Goal: Transaction & Acquisition: Purchase product/service

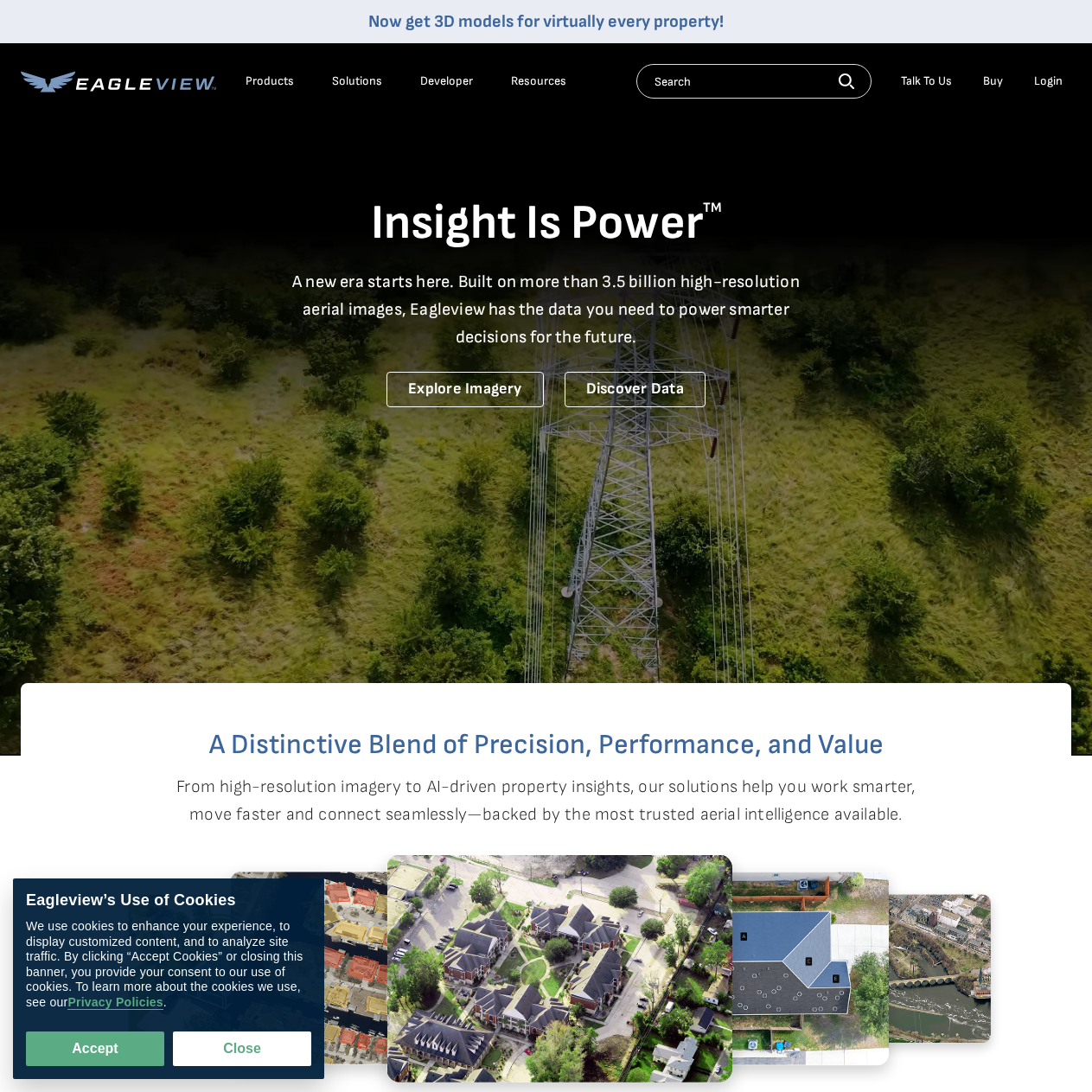
click at [1055, 76] on div "Login" at bounding box center [1048, 81] width 29 height 16
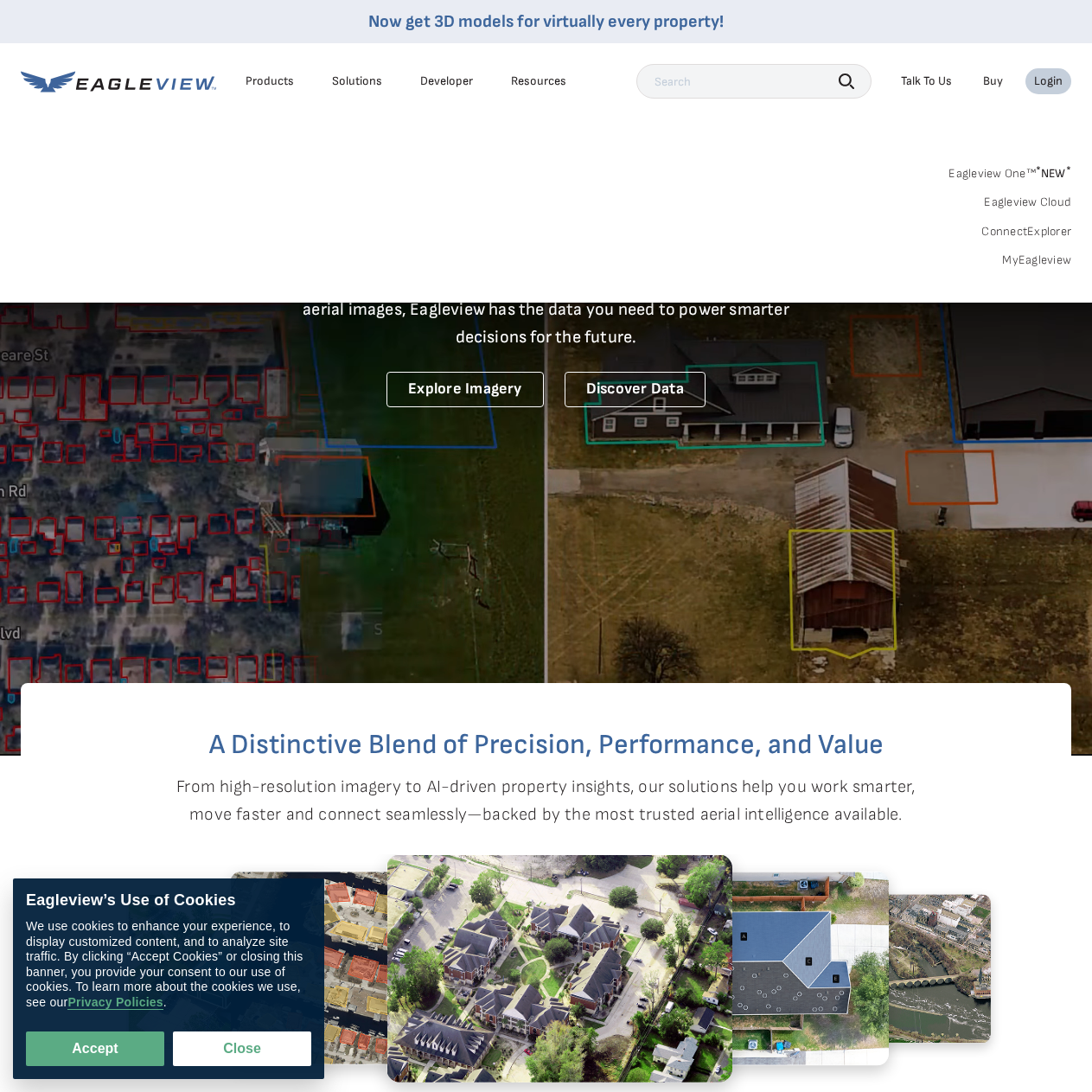
click at [1037, 263] on link "MyEagleview" at bounding box center [1036, 260] width 69 height 16
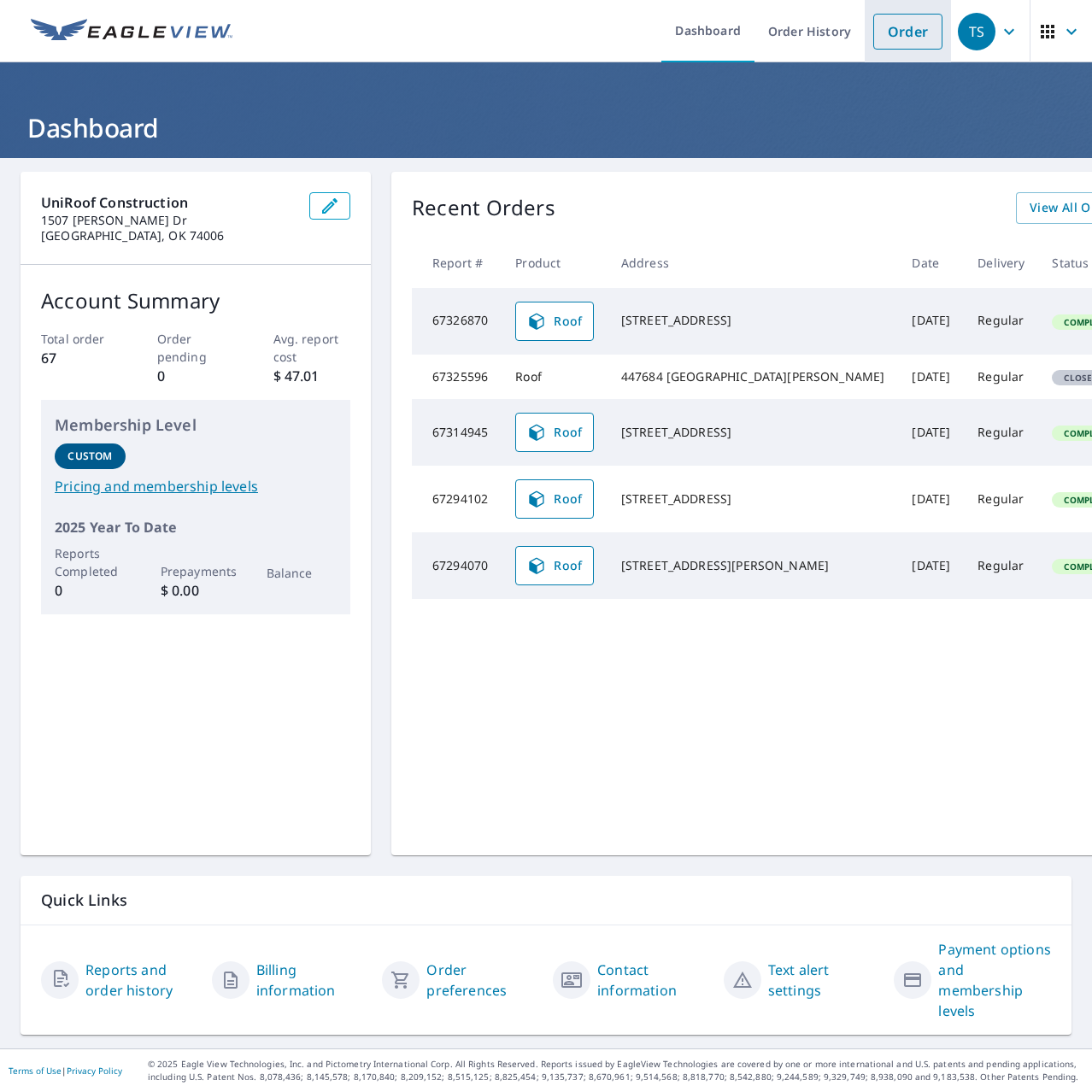
click at [896, 38] on link "Order" at bounding box center [908, 31] width 70 height 36
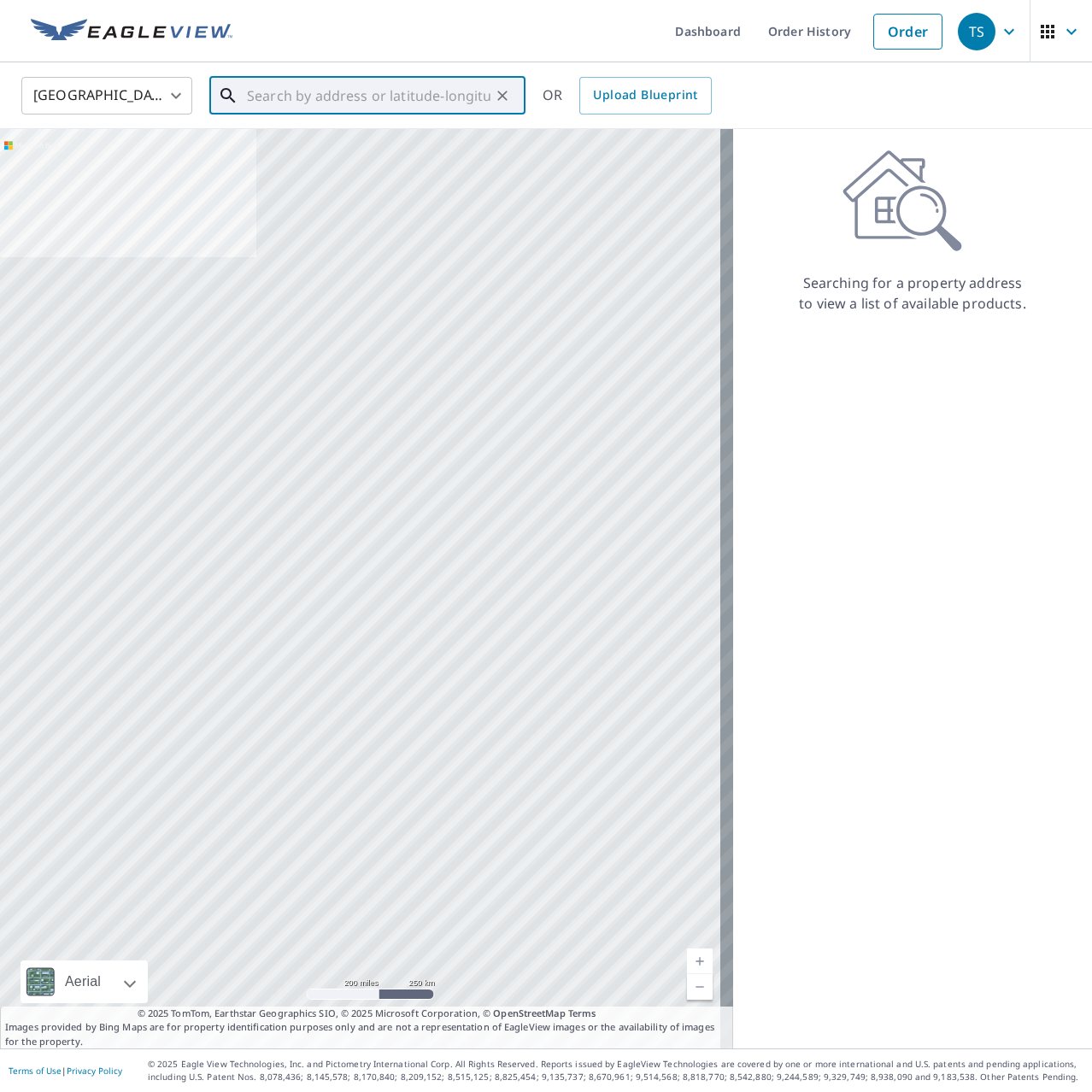
click at [386, 98] on input "text" at bounding box center [369, 95] width 243 height 48
paste input "9012 N 157th E Pl Owasso, OK 74055"
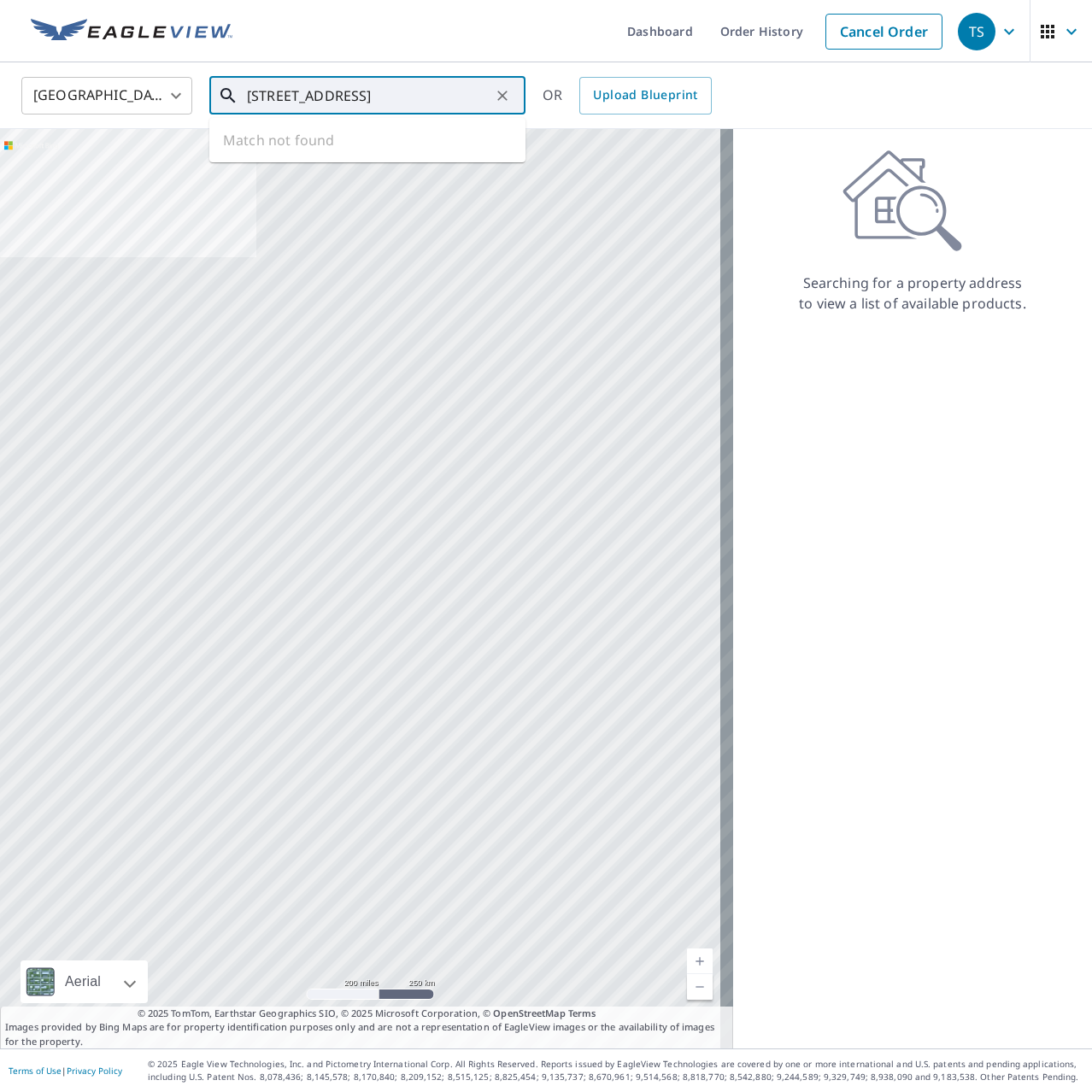
type input "9012 N 157th E Pl Owasso, OK 74055"
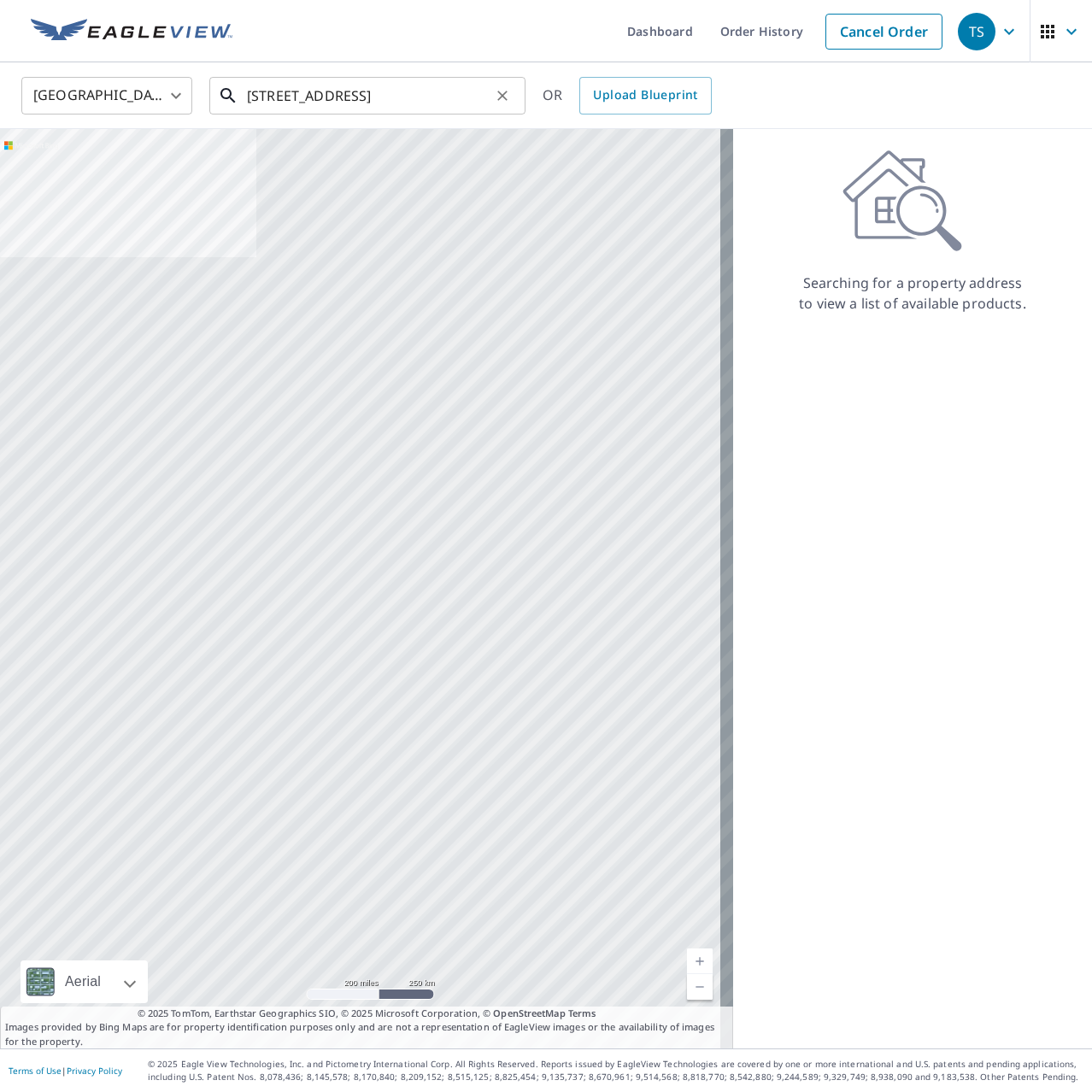
click at [386, 98] on input "9012 N 157th E Pl Owasso, OK 74055" at bounding box center [369, 95] width 243 height 48
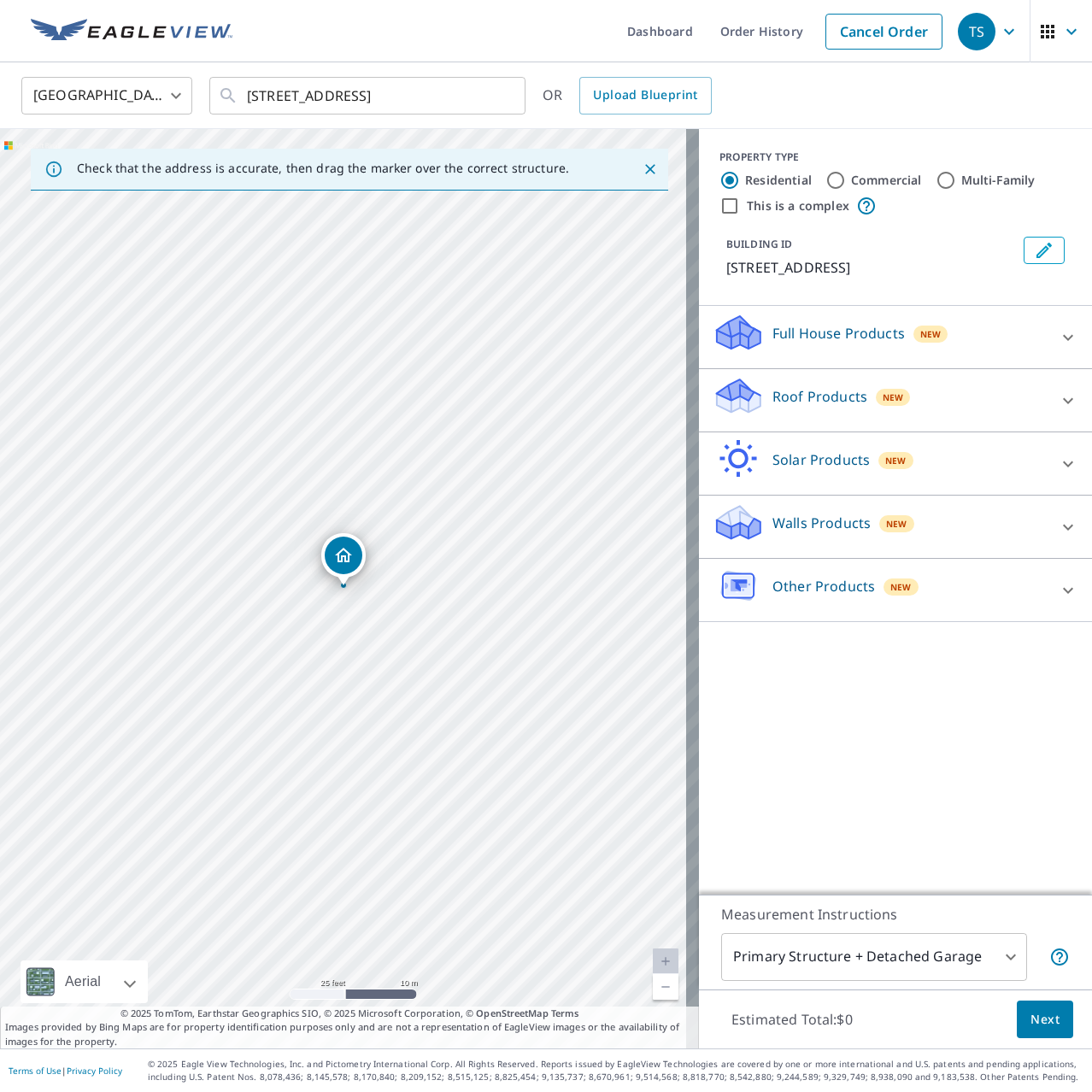
click at [1058, 339] on icon at bounding box center [1068, 338] width 20 height 20
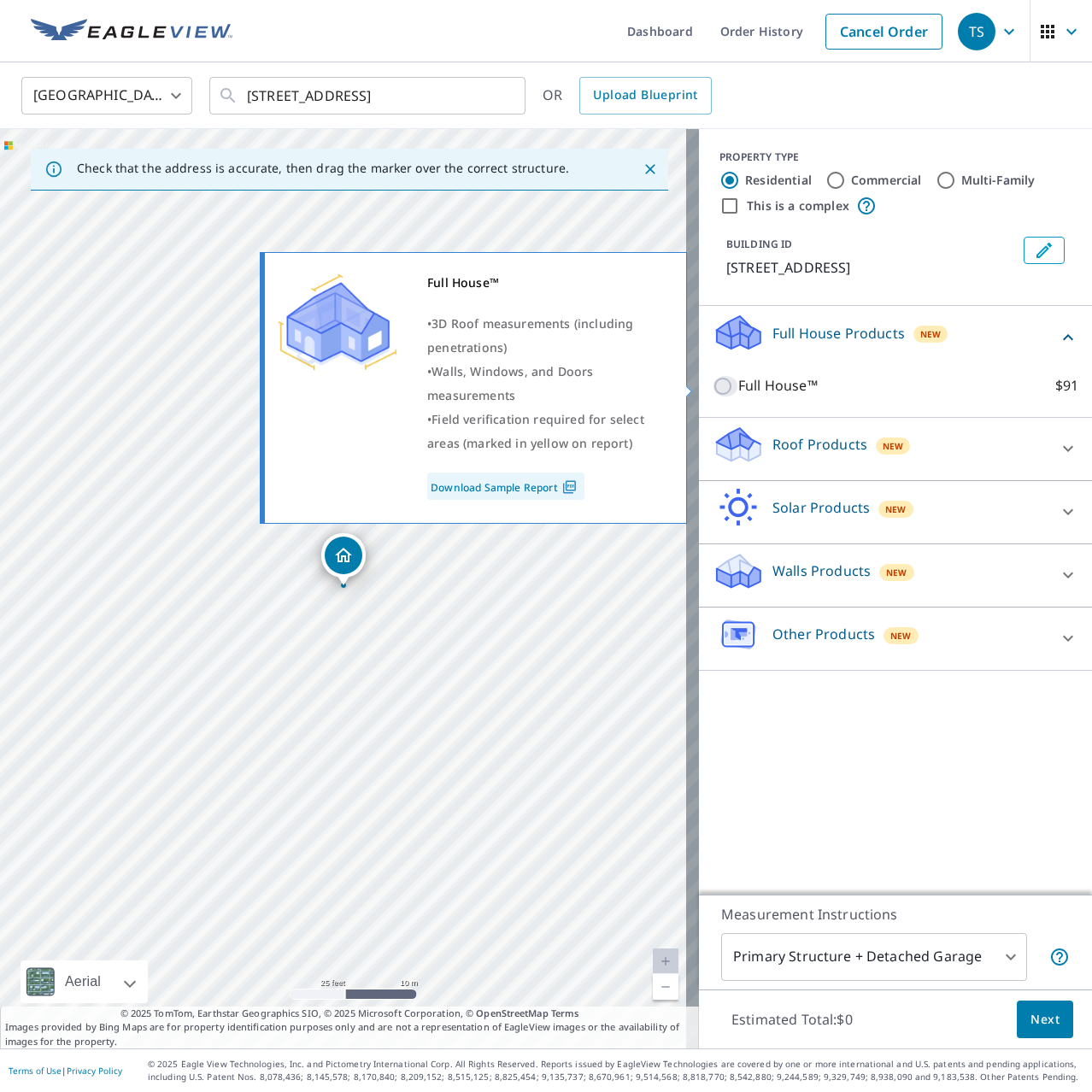
click at [715, 382] on input "Full House™ $91" at bounding box center [726, 386] width 26 height 20
checkbox input "true"
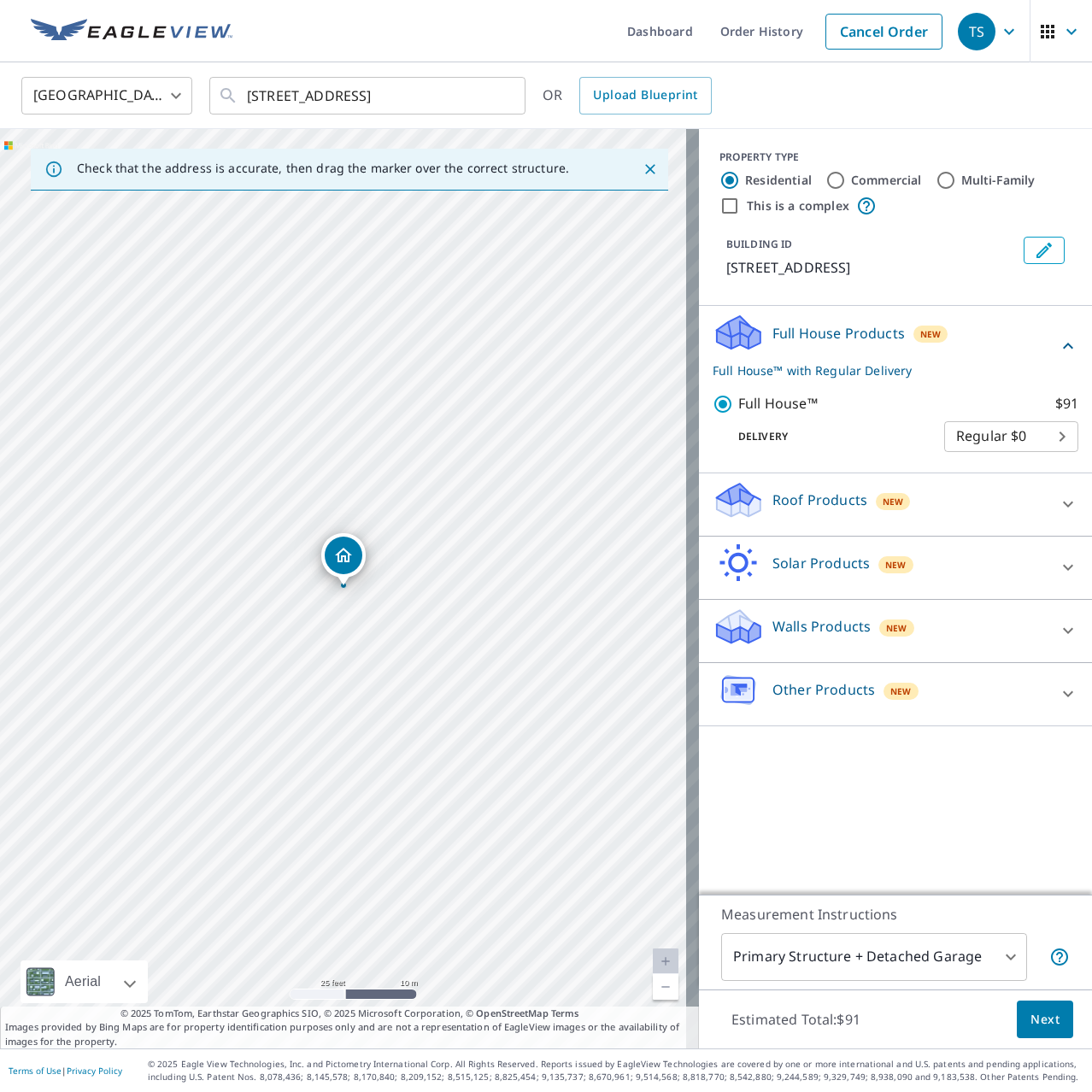
click at [957, 431] on body "TS TS Dashboard Order History Cancel Order TS United States US ​ 9012 N 157th E…" at bounding box center [546, 546] width 1092 height 1092
click at [957, 431] on li "Regular $0" at bounding box center [998, 437] width 135 height 31
click at [909, 421] on div "Delivery Regular $0 8 ​" at bounding box center [896, 433] width 366 height 38
click at [1024, 682] on div "Other Products New" at bounding box center [881, 694] width 335 height 49
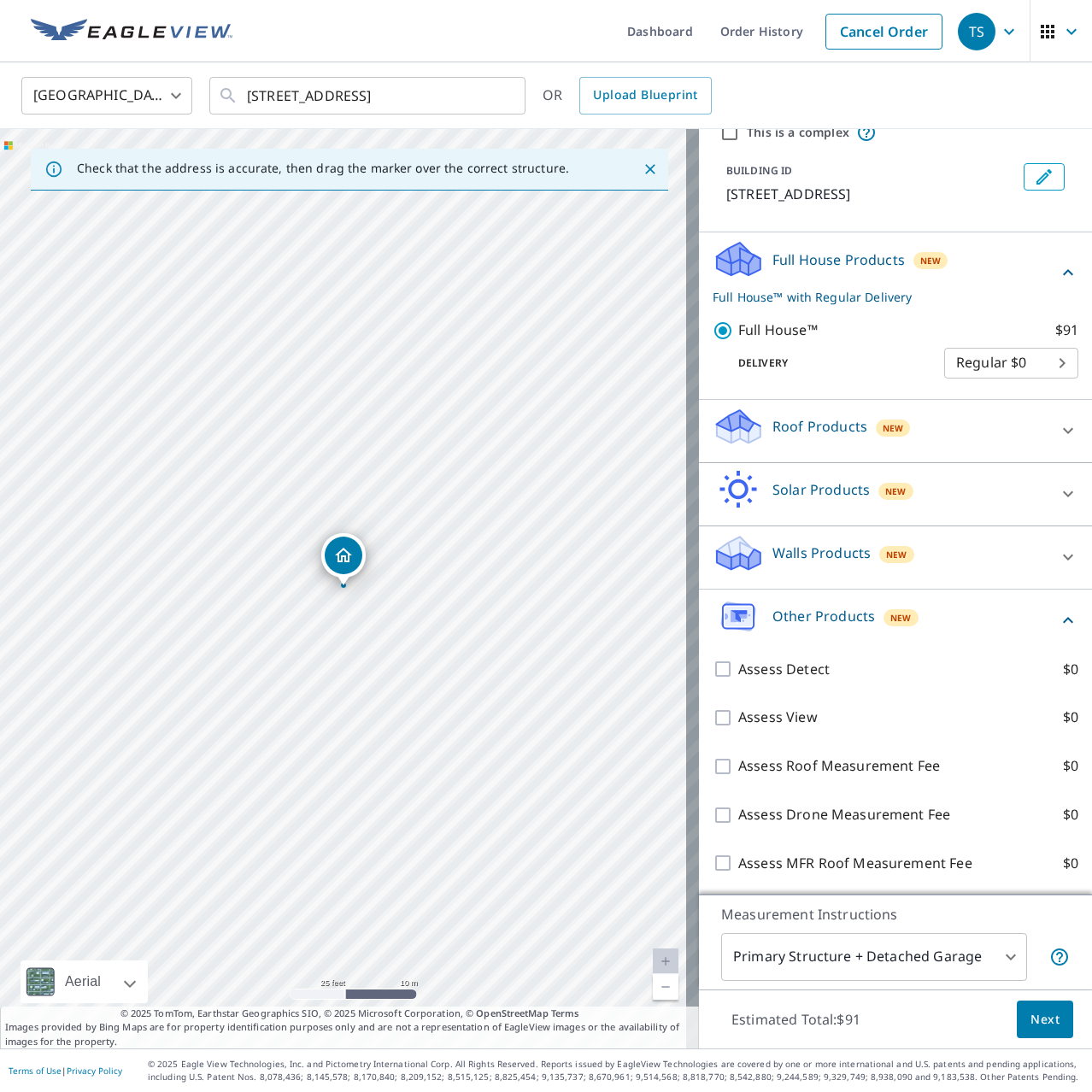
click at [996, 611] on div "Other Products New" at bounding box center [885, 621] width 345 height 49
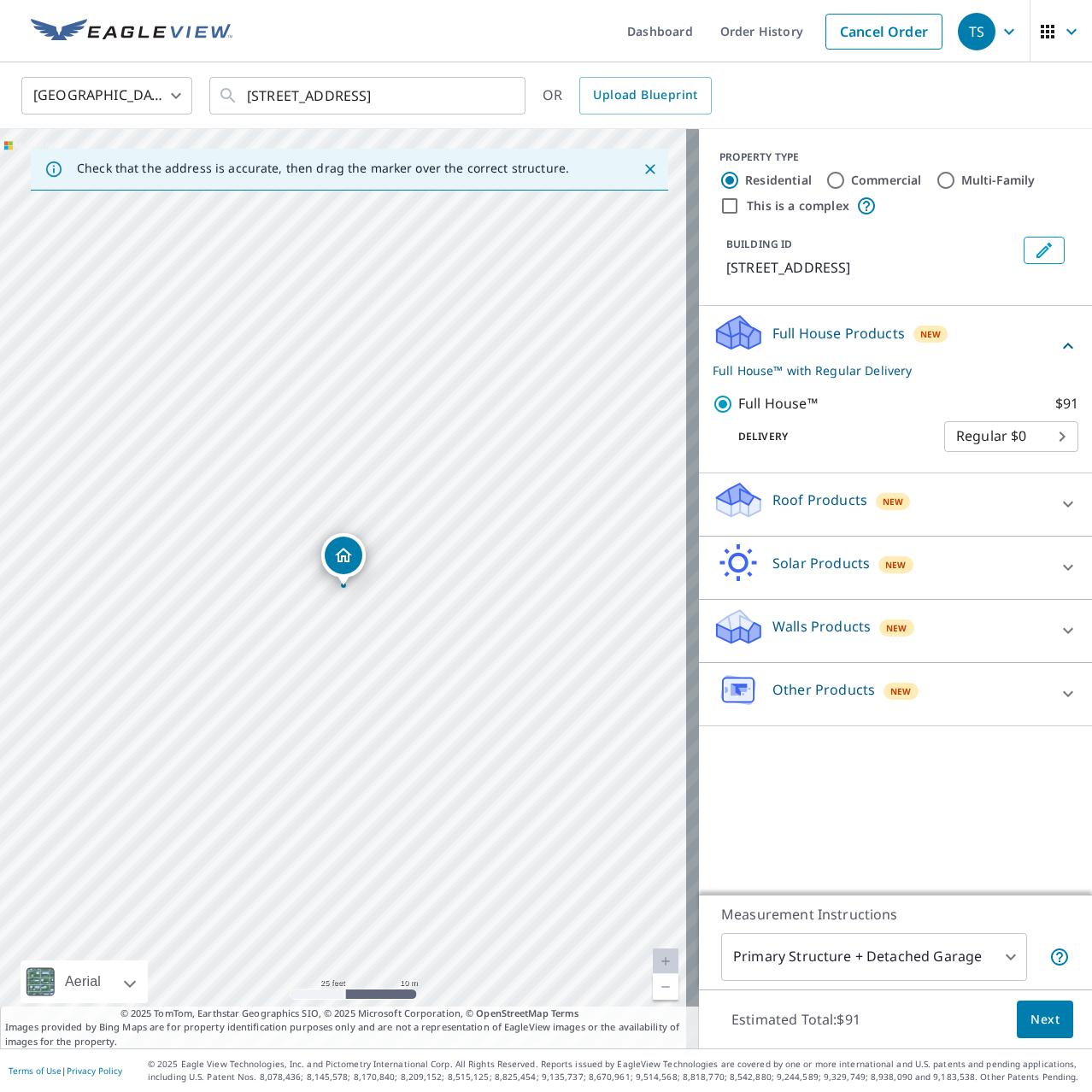
scroll to position [0, 0]
click at [1010, 636] on div "Walls Products New" at bounding box center [881, 631] width 335 height 49
click at [1014, 636] on div "Walls Products New" at bounding box center [885, 631] width 345 height 49
click at [1022, 519] on div "Roof Products New" at bounding box center [881, 504] width 335 height 49
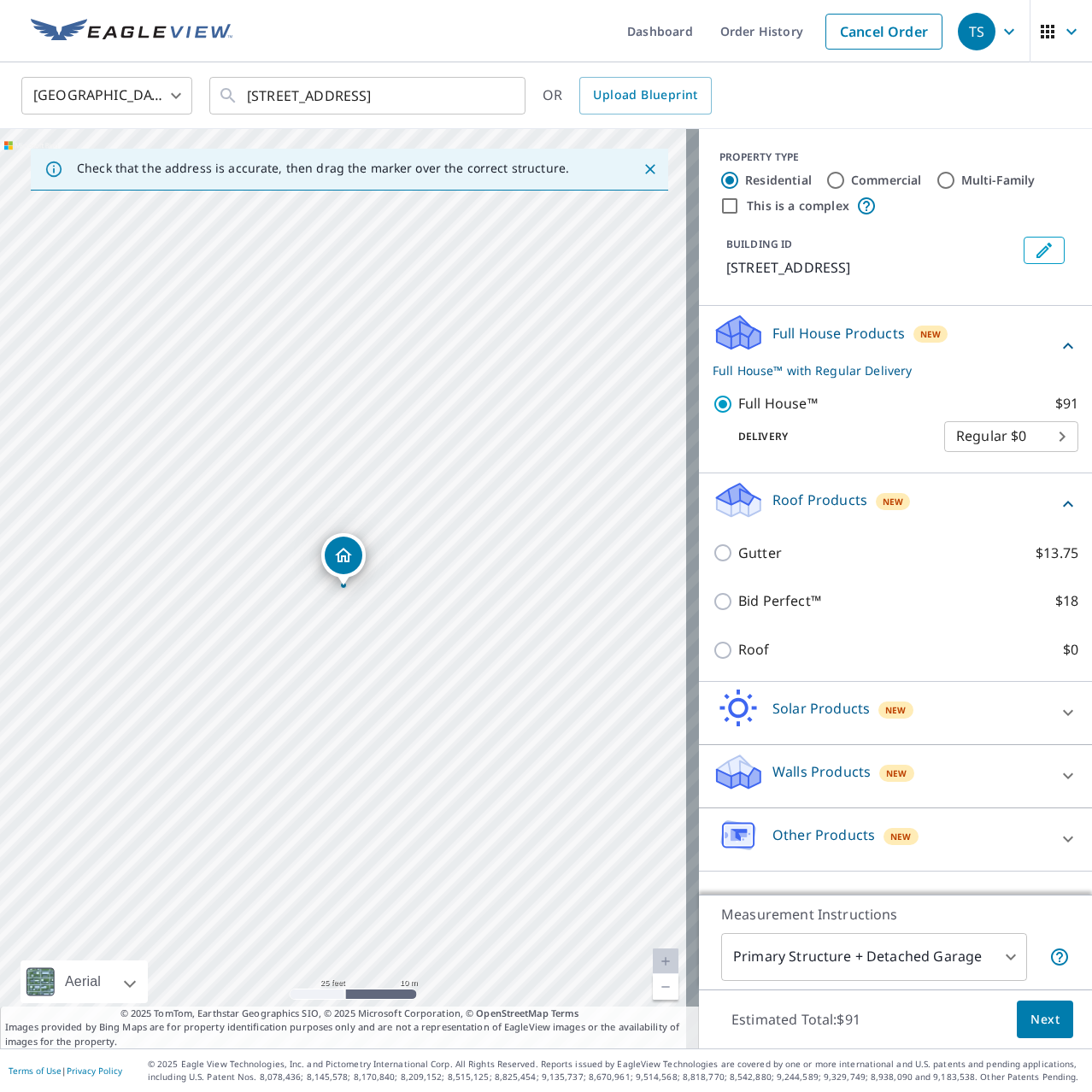
click at [1025, 510] on div "Roof Products New" at bounding box center [885, 504] width 345 height 49
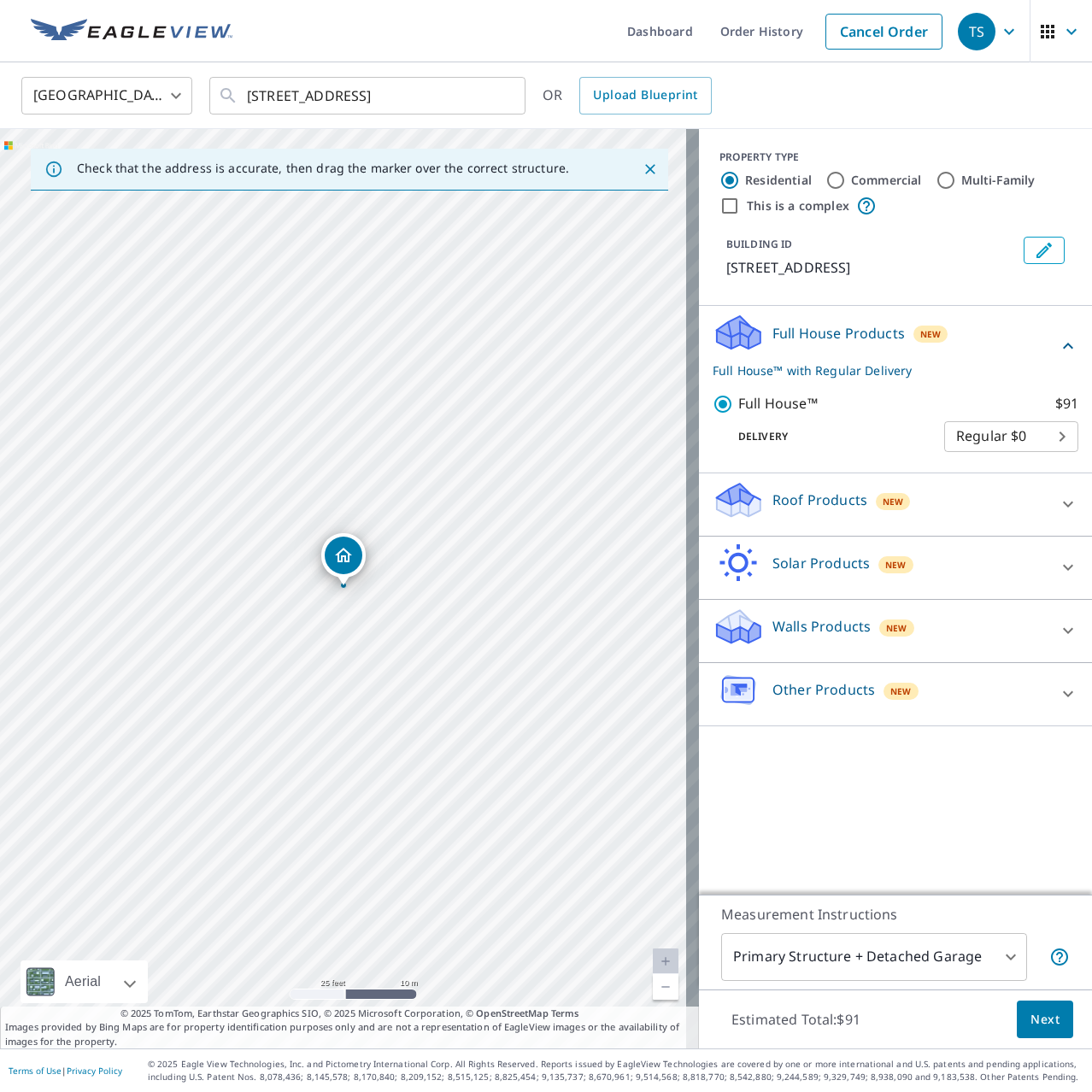
click at [1021, 555] on div "Solar Products New" at bounding box center [881, 568] width 335 height 49
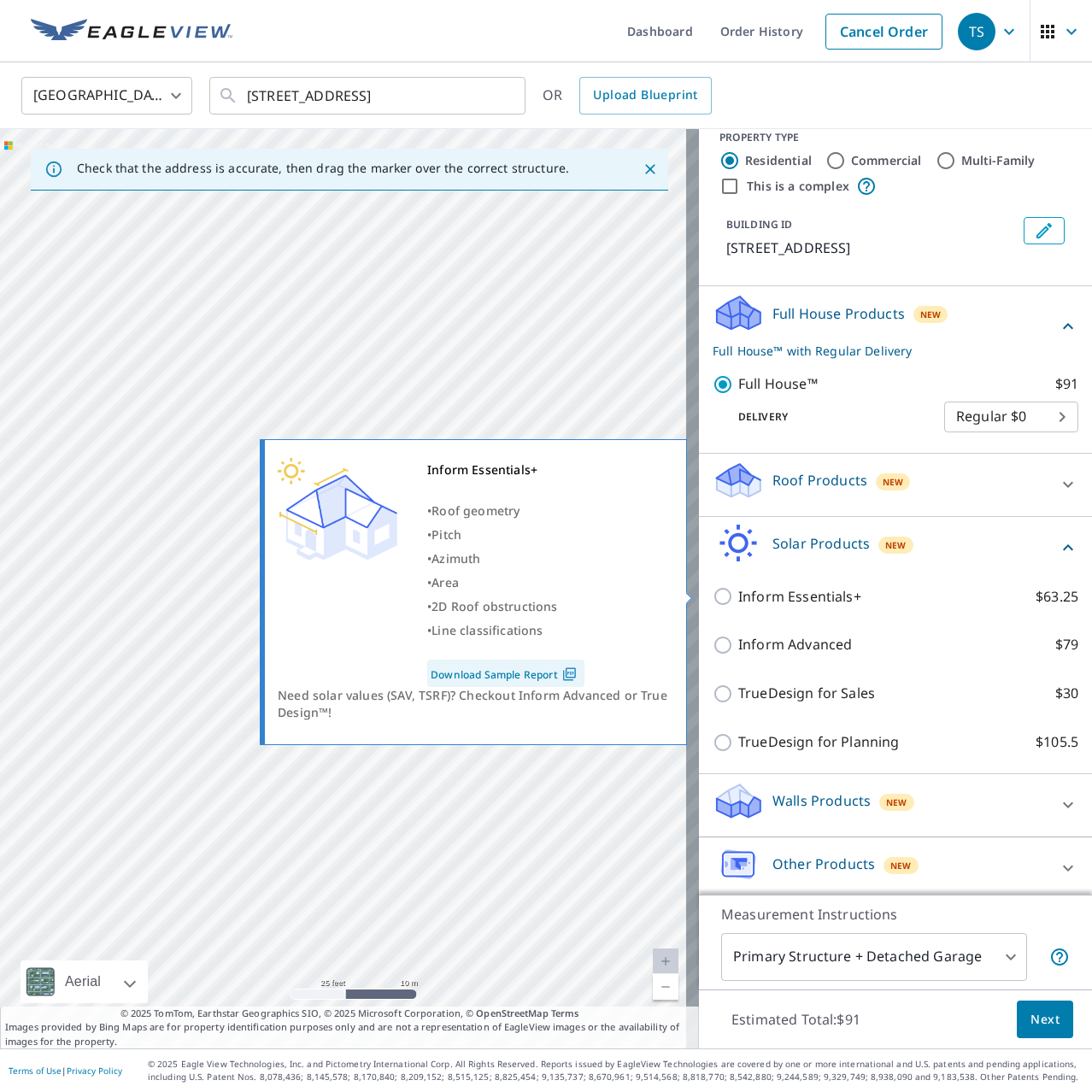
scroll to position [26, 0]
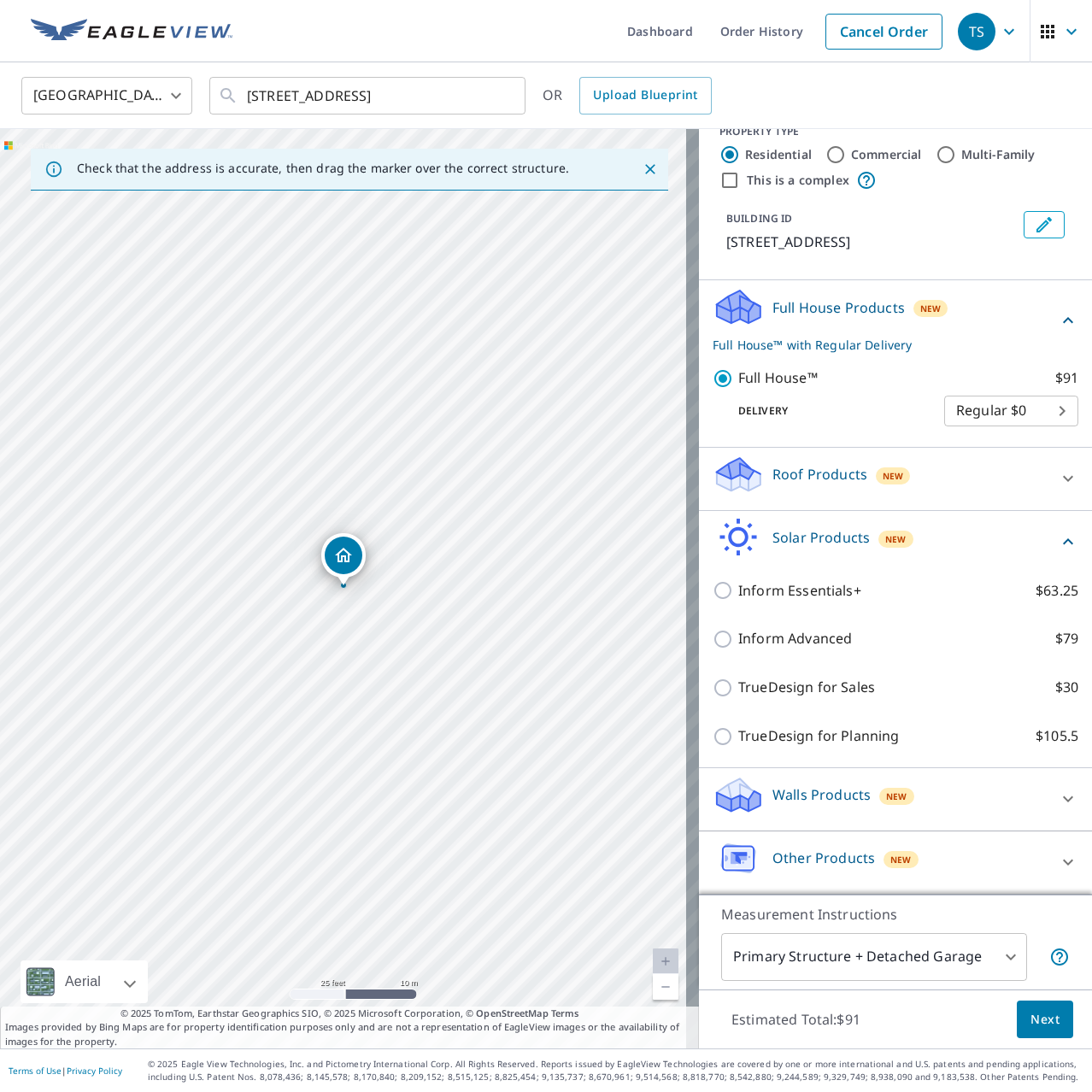
click at [1017, 543] on div "Solar Products New" at bounding box center [885, 542] width 345 height 49
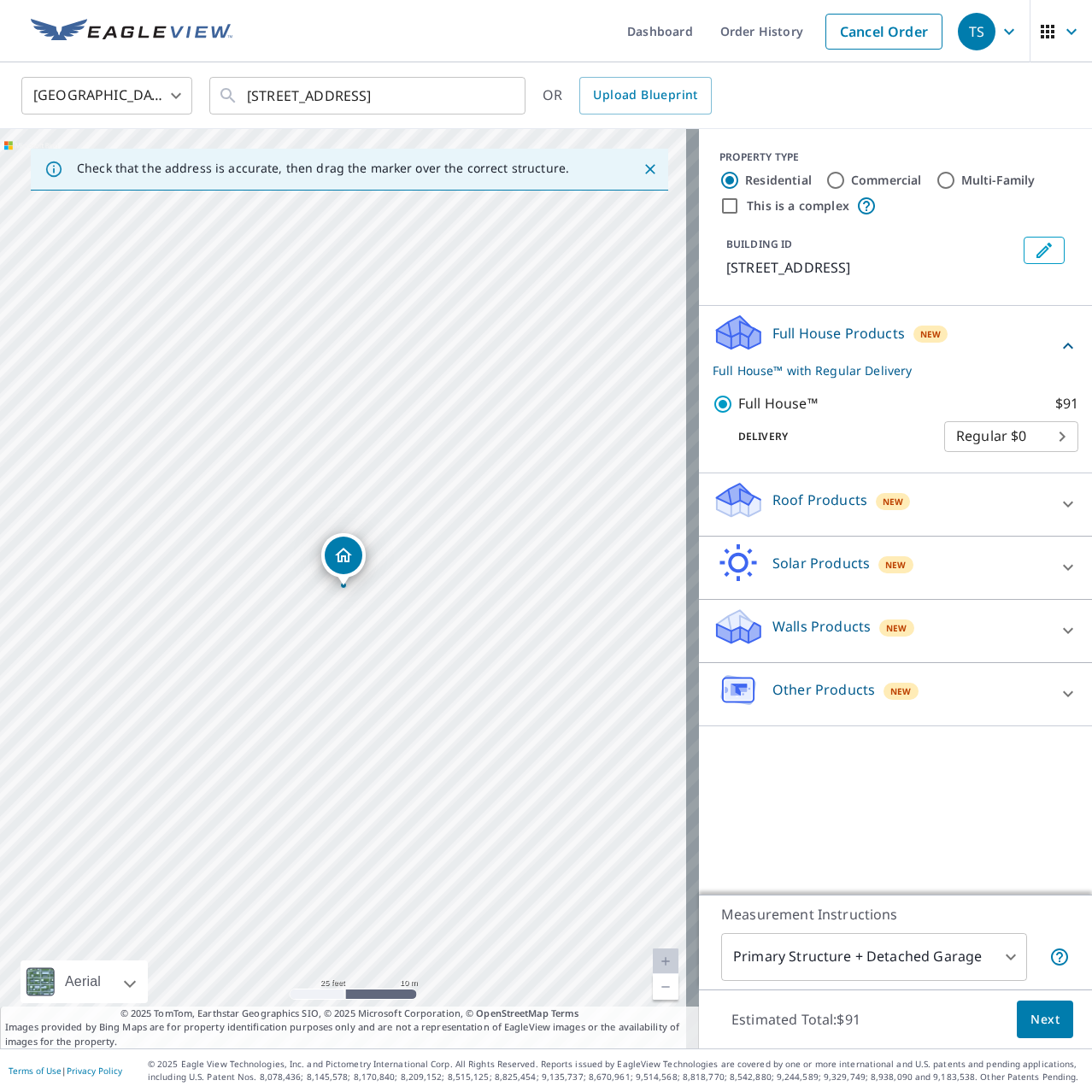
scroll to position [0, 0]
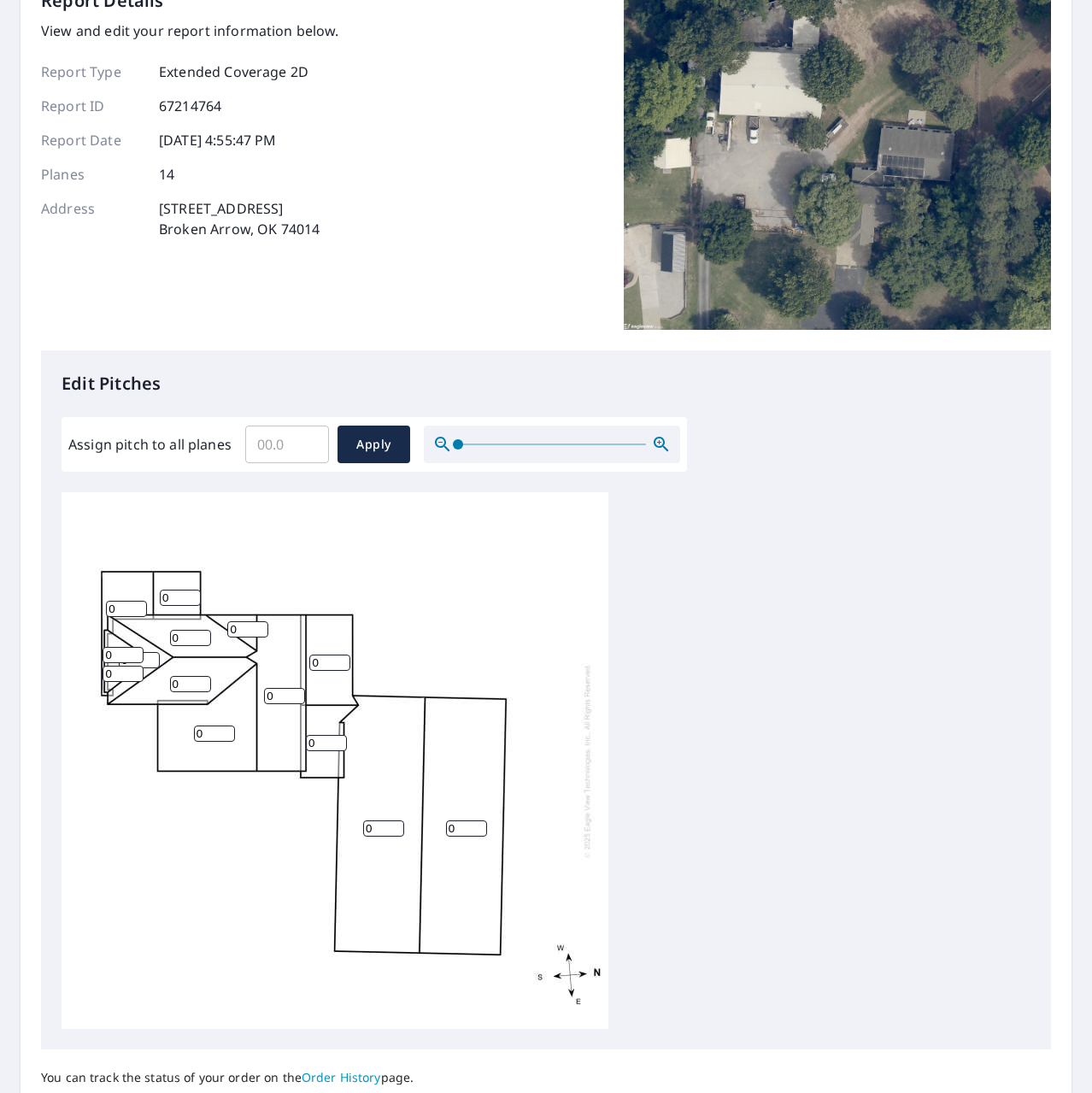
scroll to position [256, 0]
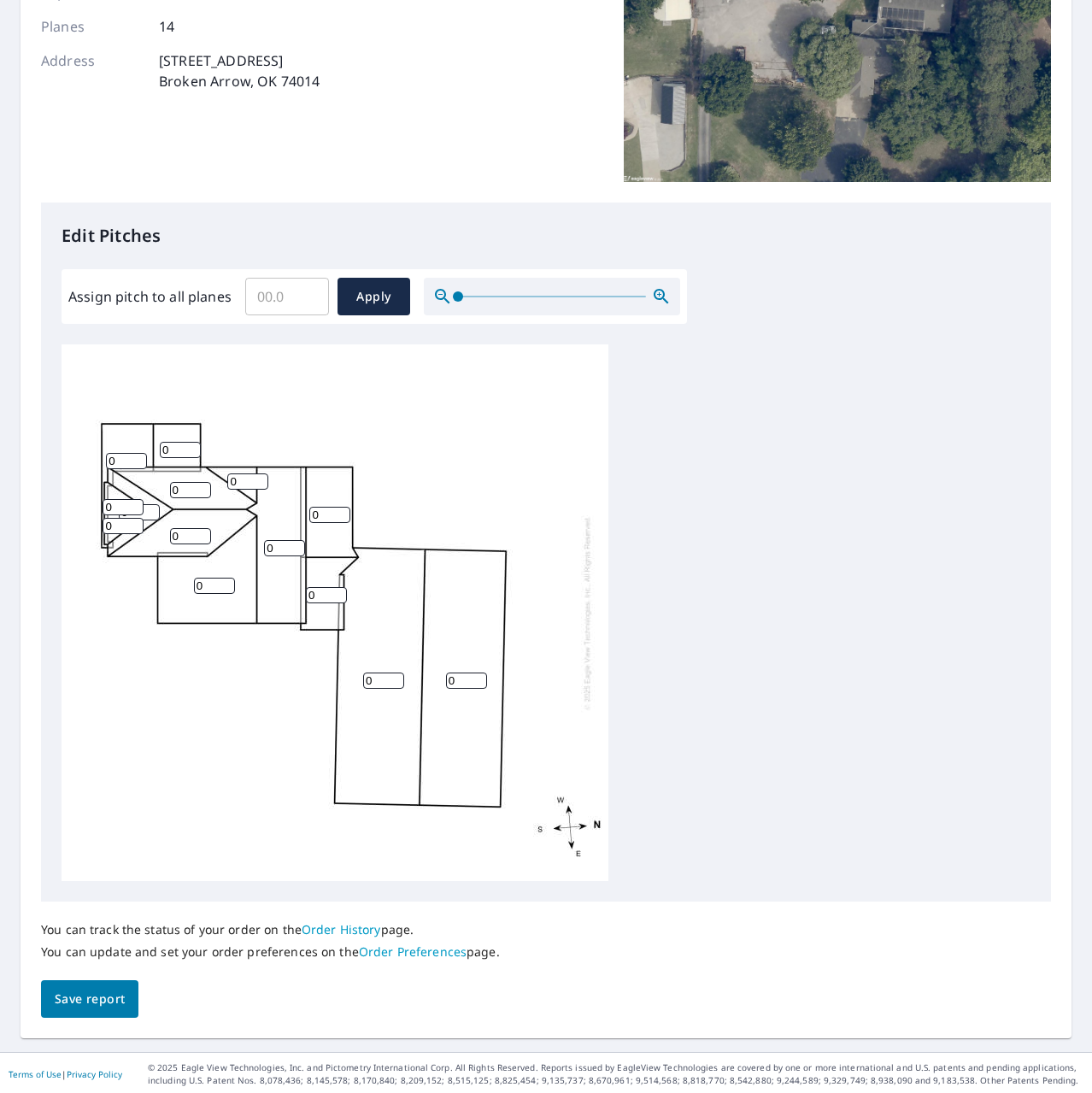
click at [377, 677] on input "0" at bounding box center [384, 681] width 41 height 16
type input "04"
type input "4"
type input "1"
click at [338, 514] on input "1" at bounding box center [330, 515] width 41 height 16
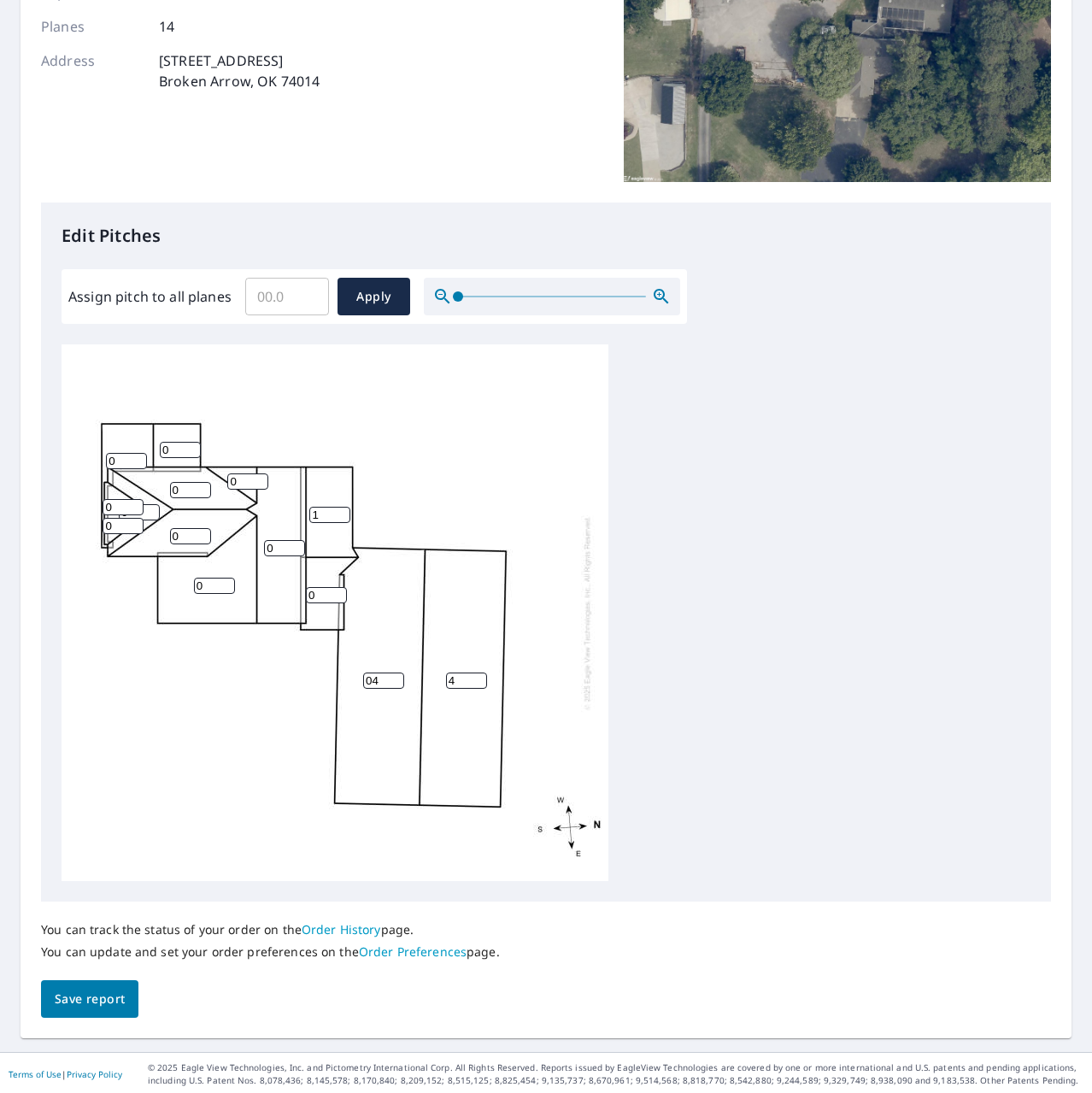
click at [330, 512] on input "1" at bounding box center [330, 515] width 41 height 16
type input "4"
click at [314, 597] on input "0" at bounding box center [326, 595] width 41 height 16
type input "04"
click at [287, 546] on input "0" at bounding box center [284, 548] width 41 height 16
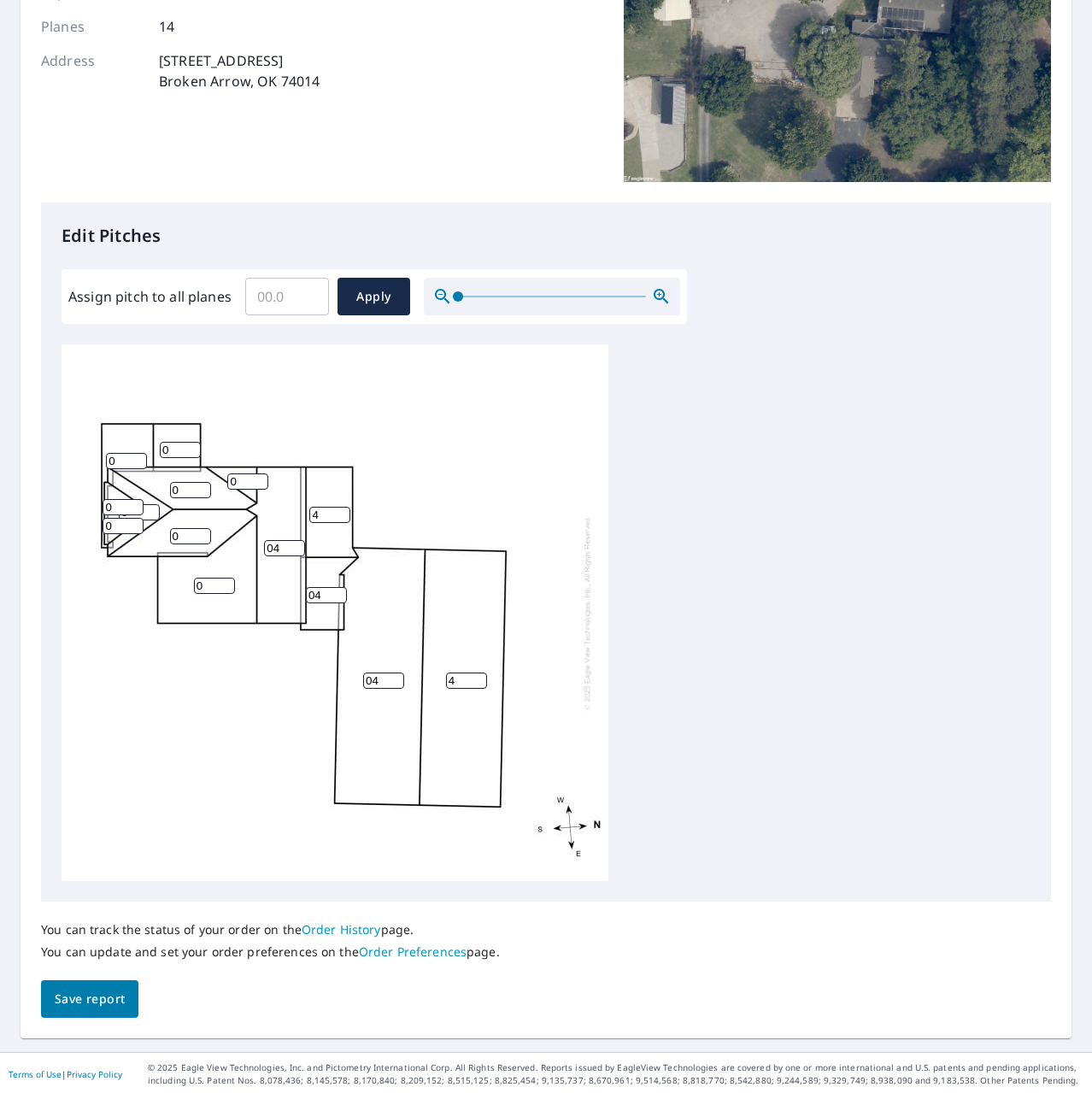
type input "04"
click at [127, 507] on input "0" at bounding box center [123, 507] width 41 height 16
click at [200, 586] on input "0" at bounding box center [214, 586] width 41 height 16
type input "04"
click at [190, 535] on input "0" at bounding box center [190, 536] width 41 height 16
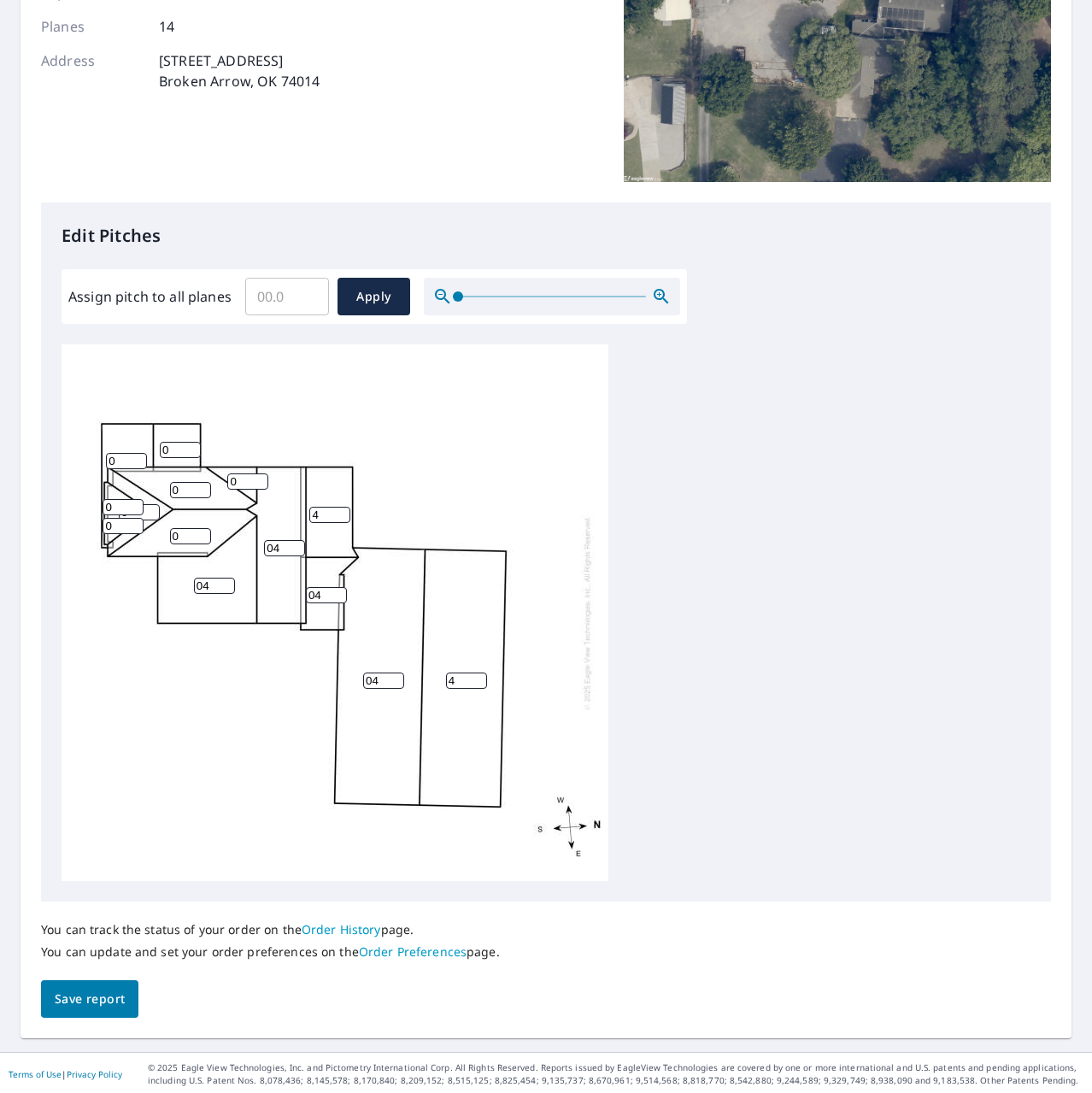
click at [204, 589] on input "04" at bounding box center [214, 586] width 41 height 16
click at [191, 524] on div "04 4 04 04 4 0 0 04 0 0 0 0 0 0" at bounding box center [334, 612] width 546 height 536
click at [192, 532] on input "0" at bounding box center [190, 536] width 41 height 16
click at [118, 507] on input "0" at bounding box center [123, 507] width 41 height 16
type input "05"
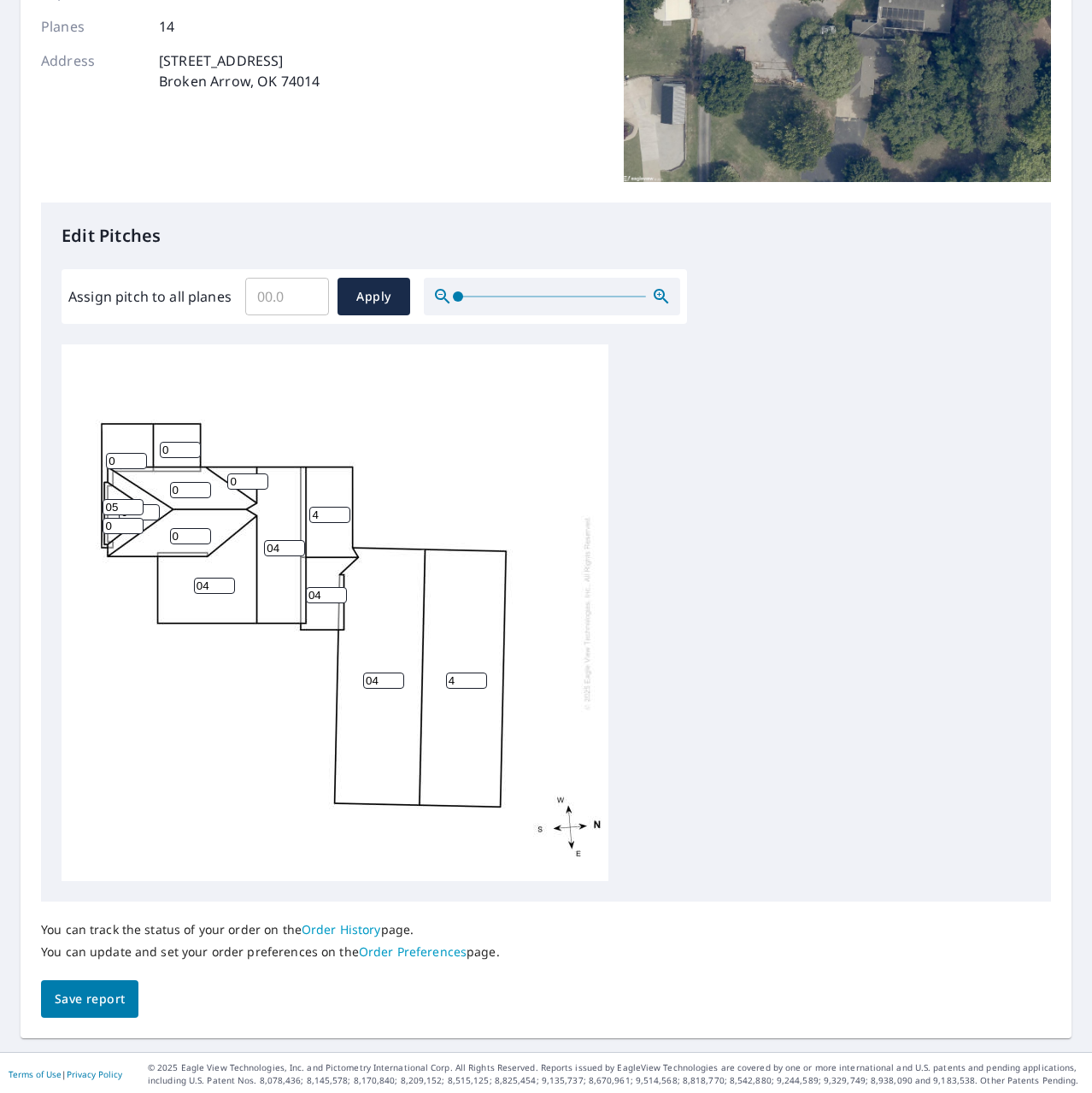
click at [117, 528] on input "0" at bounding box center [123, 526] width 41 height 16
type input "05"
click at [172, 455] on input "0" at bounding box center [180, 450] width 41 height 16
type input "04"
click at [187, 490] on input "0" at bounding box center [190, 490] width 41 height 16
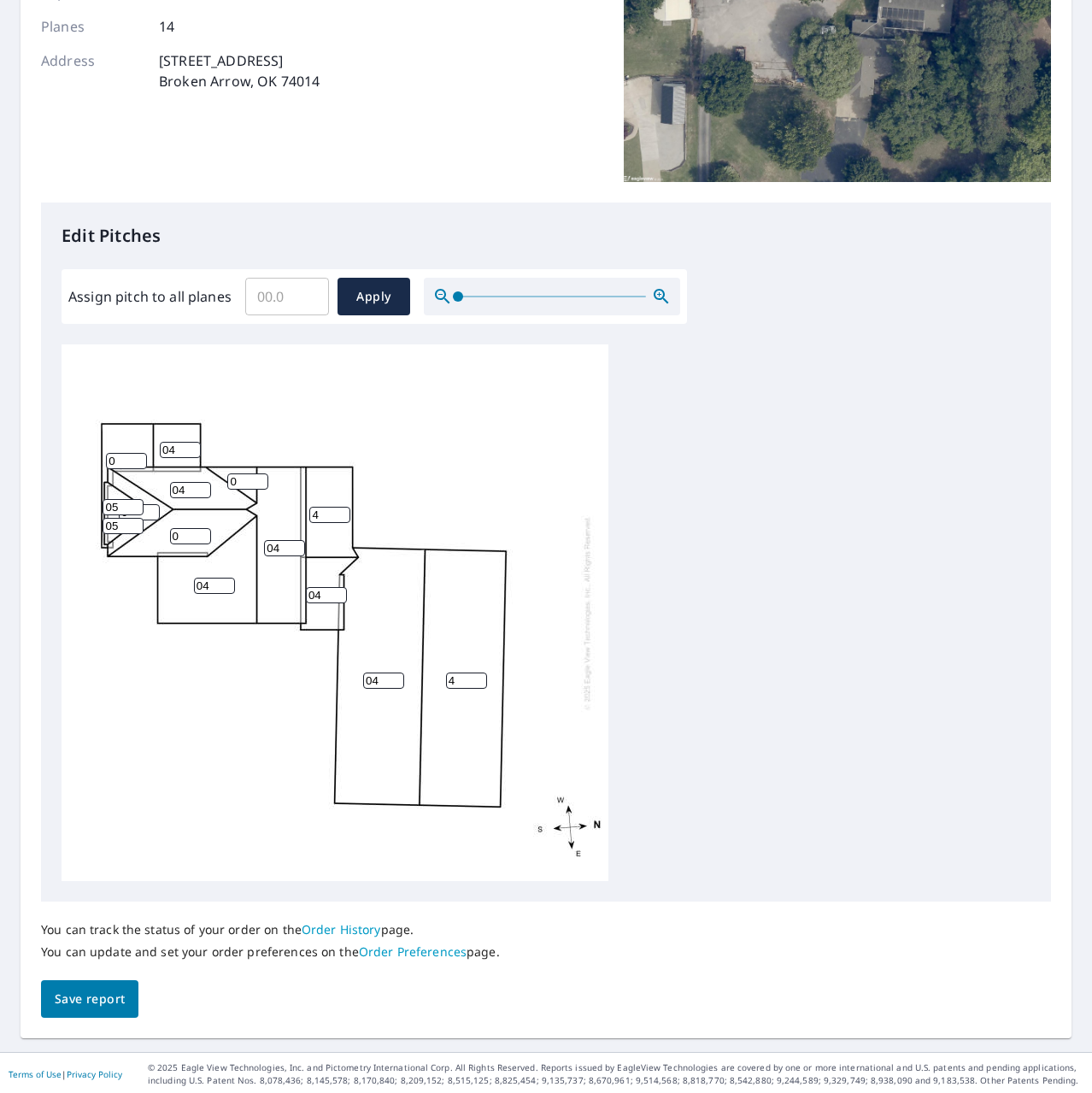
type input "04"
click at [178, 534] on input "0" at bounding box center [190, 536] width 41 height 16
type input "04"
click at [246, 481] on input "0" at bounding box center [247, 482] width 41 height 16
type input "04"
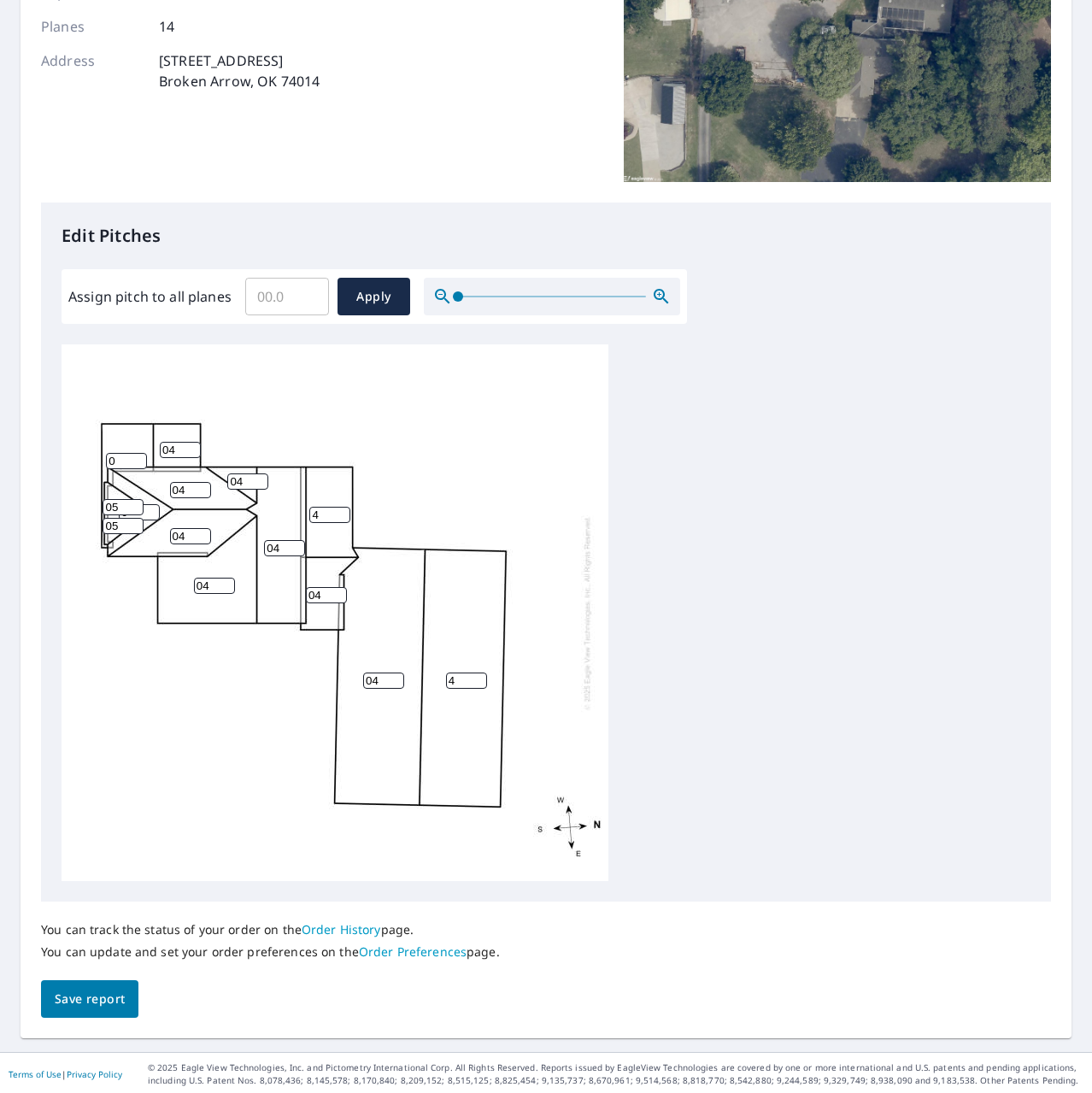
click at [113, 457] on input "0" at bounding box center [126, 461] width 41 height 16
type input "4"
click at [527, 493] on div "04 4 04 04 4 04 04 04 4 04 0 04 05 05" at bounding box center [334, 612] width 546 height 536
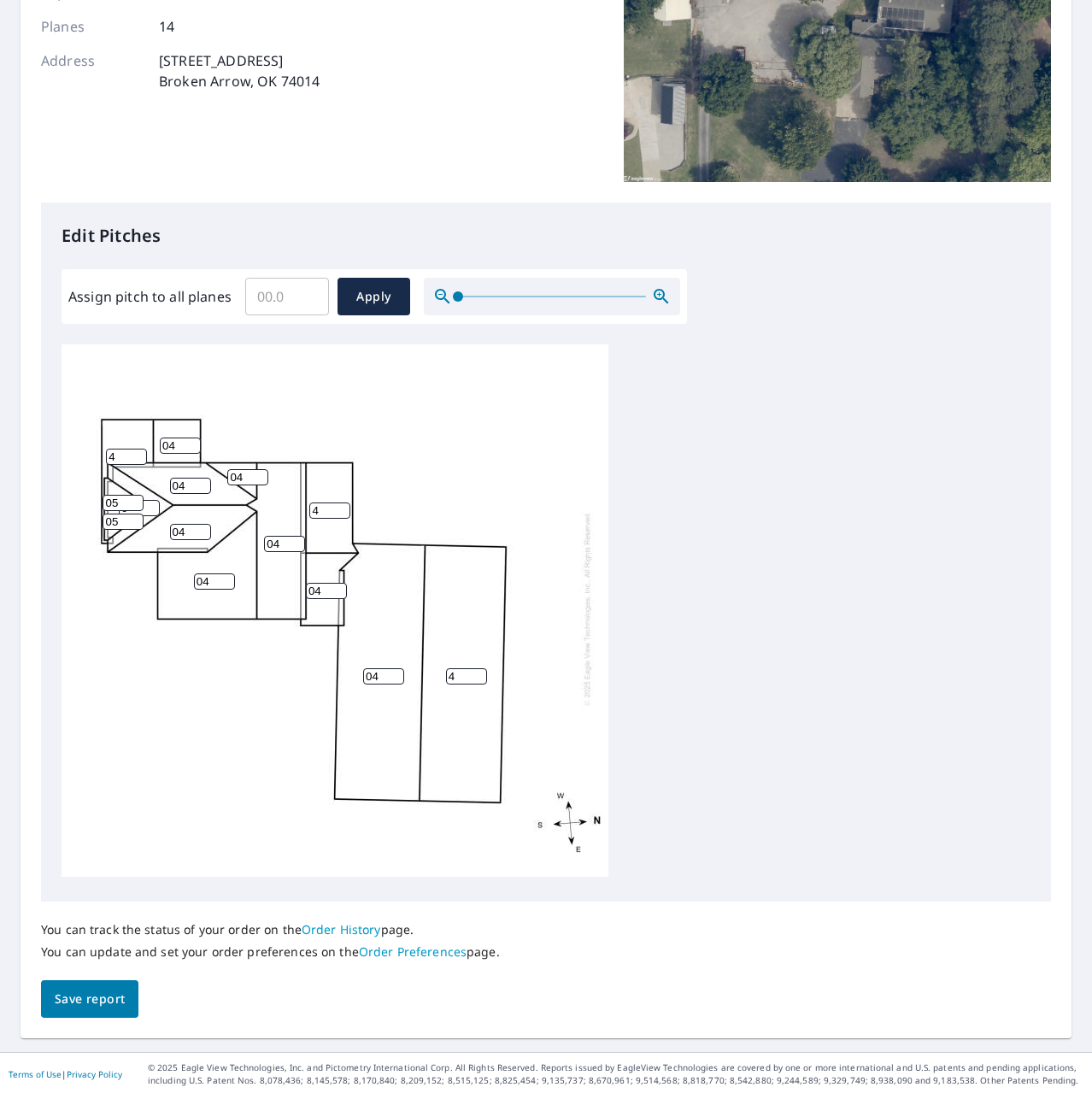
click at [78, 995] on span "Save report" at bounding box center [90, 999] width 70 height 21
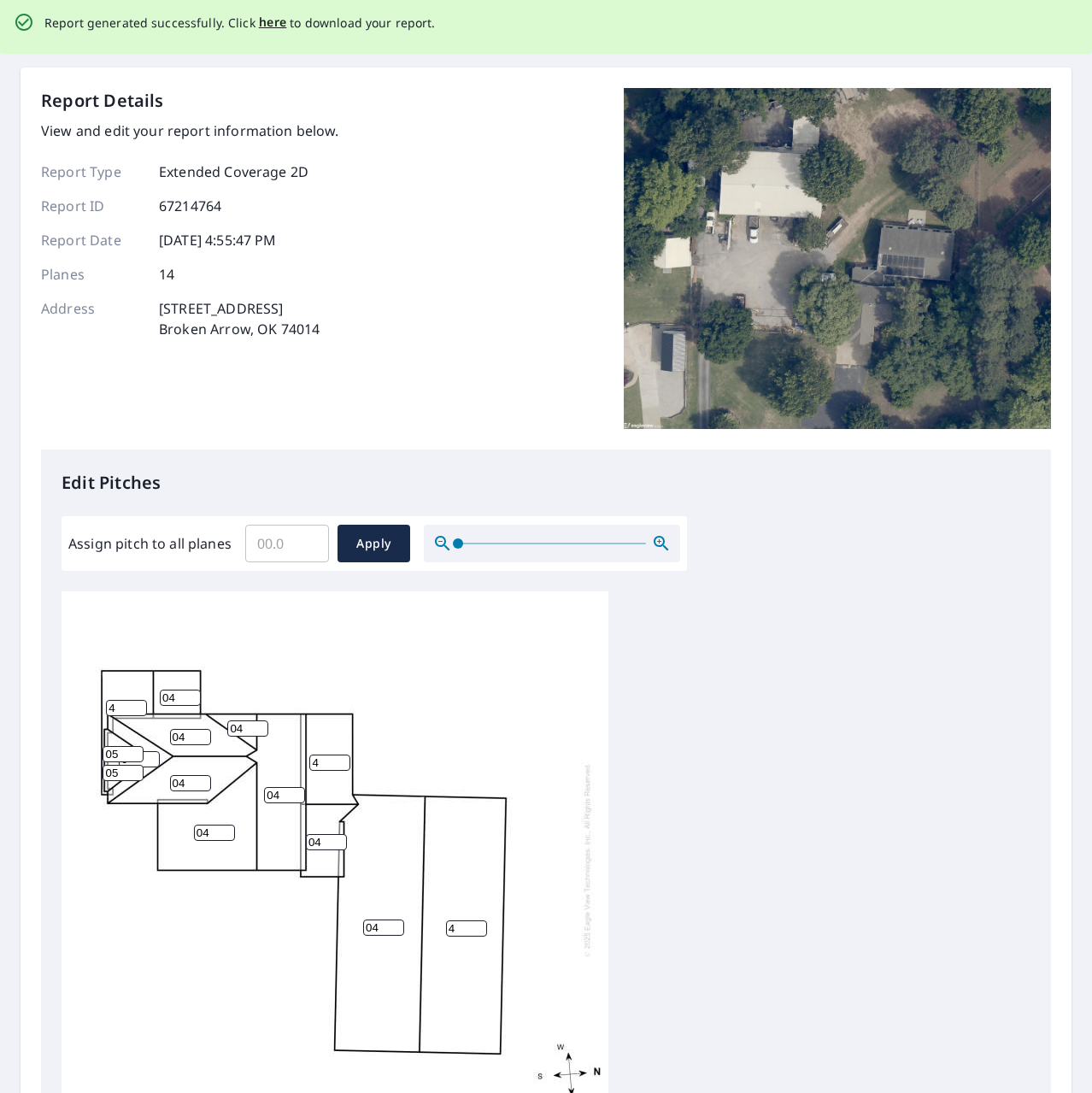
scroll to position [0, 0]
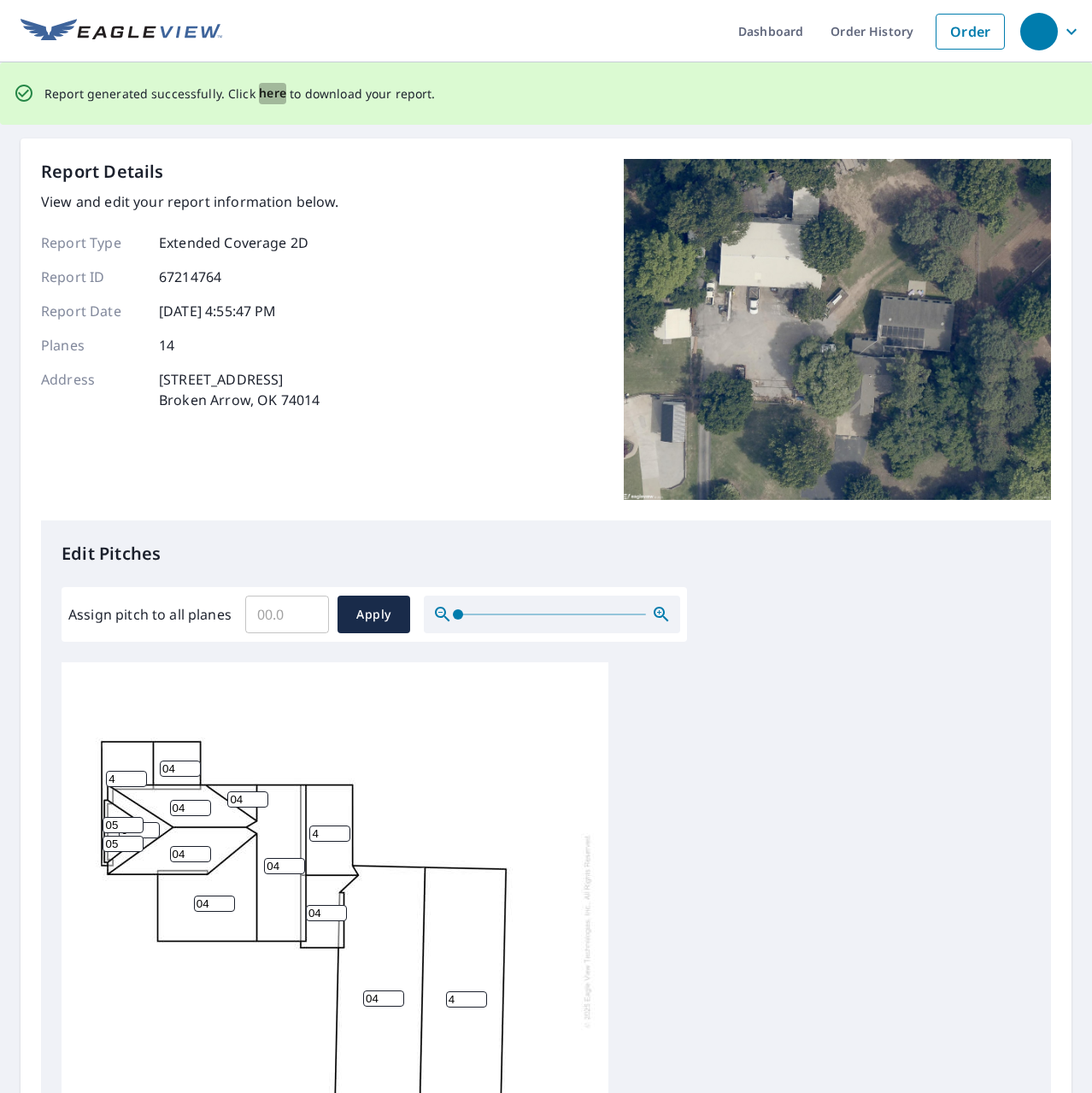
click at [267, 84] on span "here" at bounding box center [273, 93] width 28 height 21
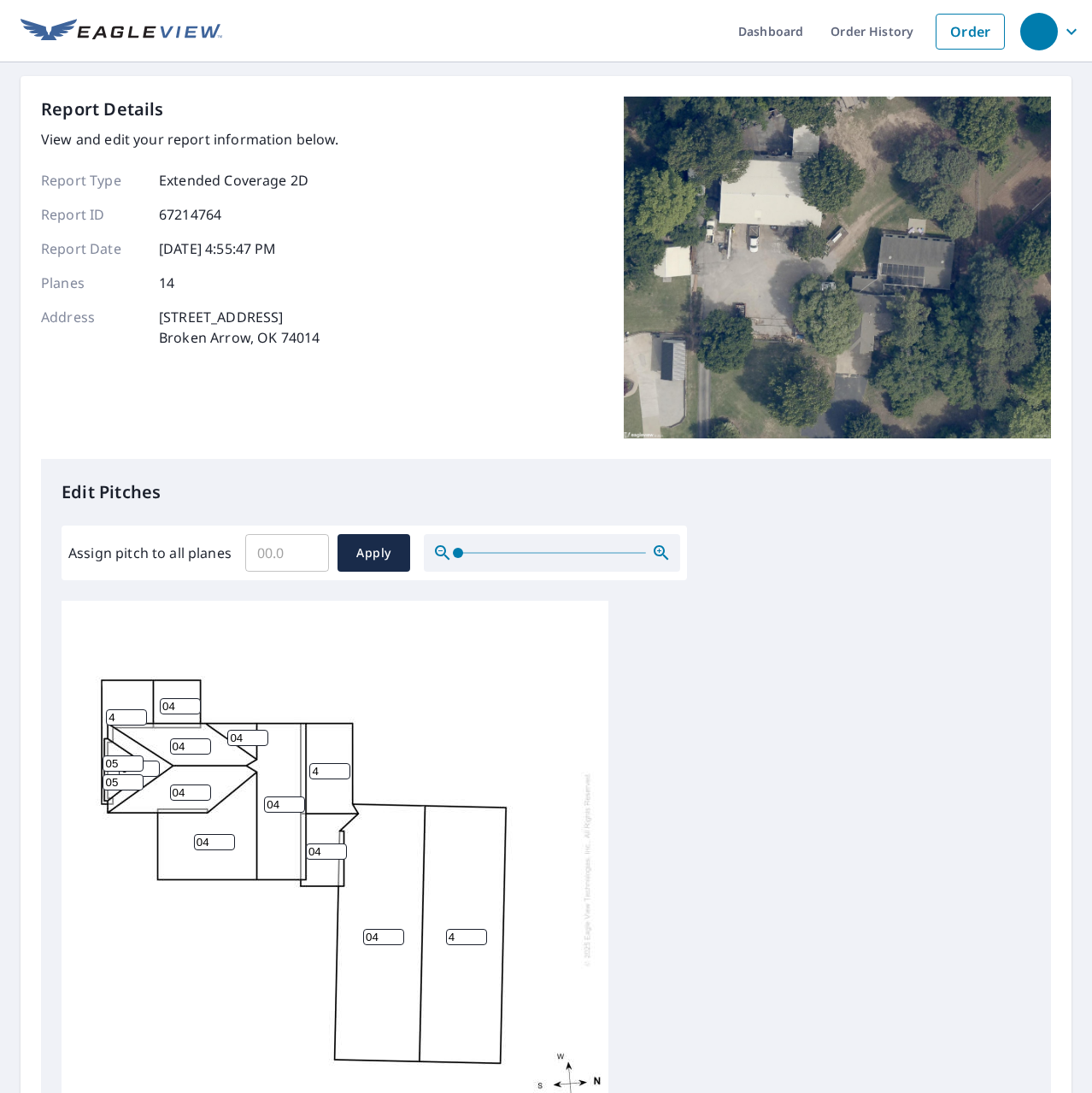
click at [499, 124] on div "Report Details View and edit your report information below. Report Type Extende…" at bounding box center [546, 277] width 1010 height 363
